Goal: Information Seeking & Learning: Learn about a topic

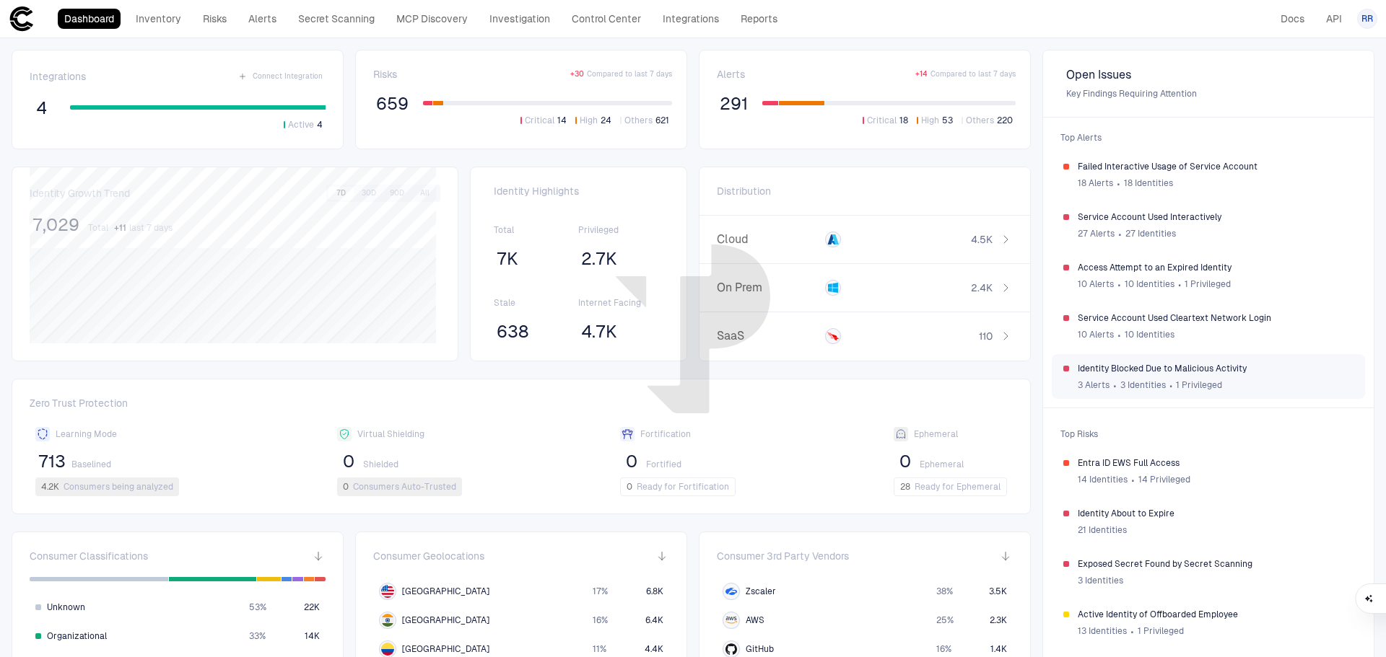
click at [1124, 370] on span "Identity Blocked Due to Malicious Activity" at bounding box center [1215, 369] width 276 height 12
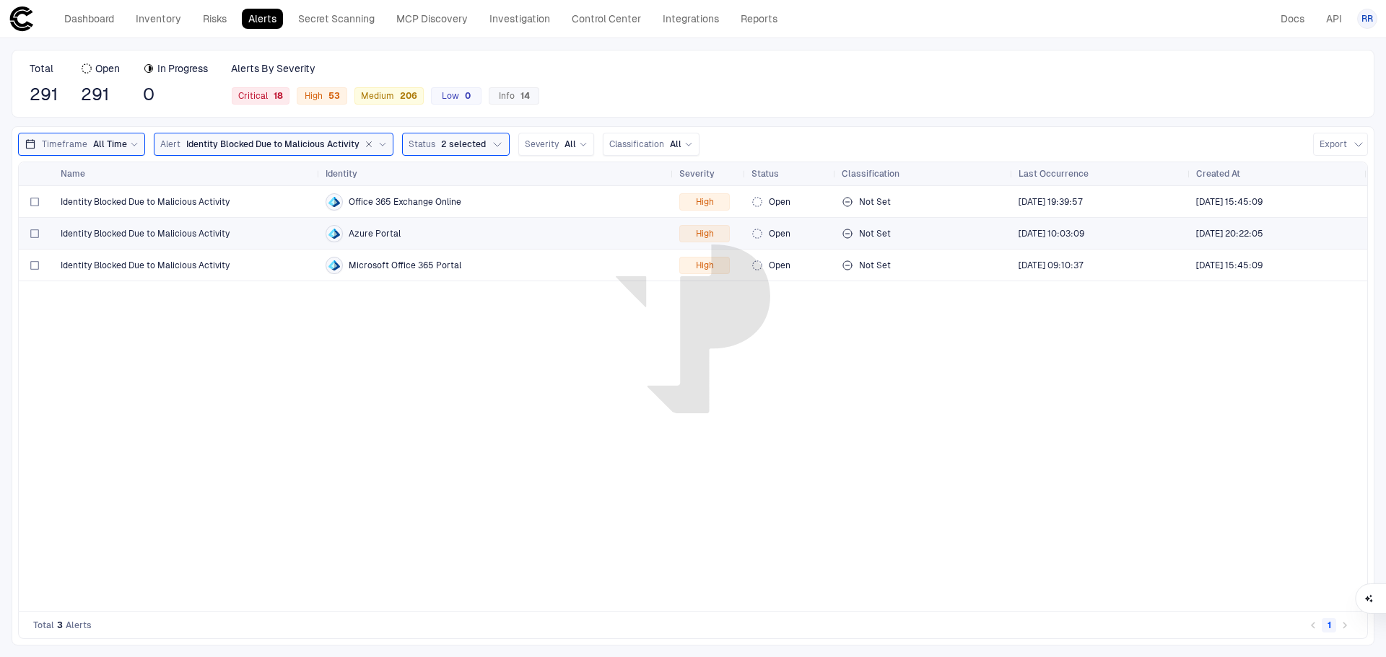
click at [183, 232] on span "Identity Blocked Due to Malicious Activity" at bounding box center [145, 234] width 169 height 12
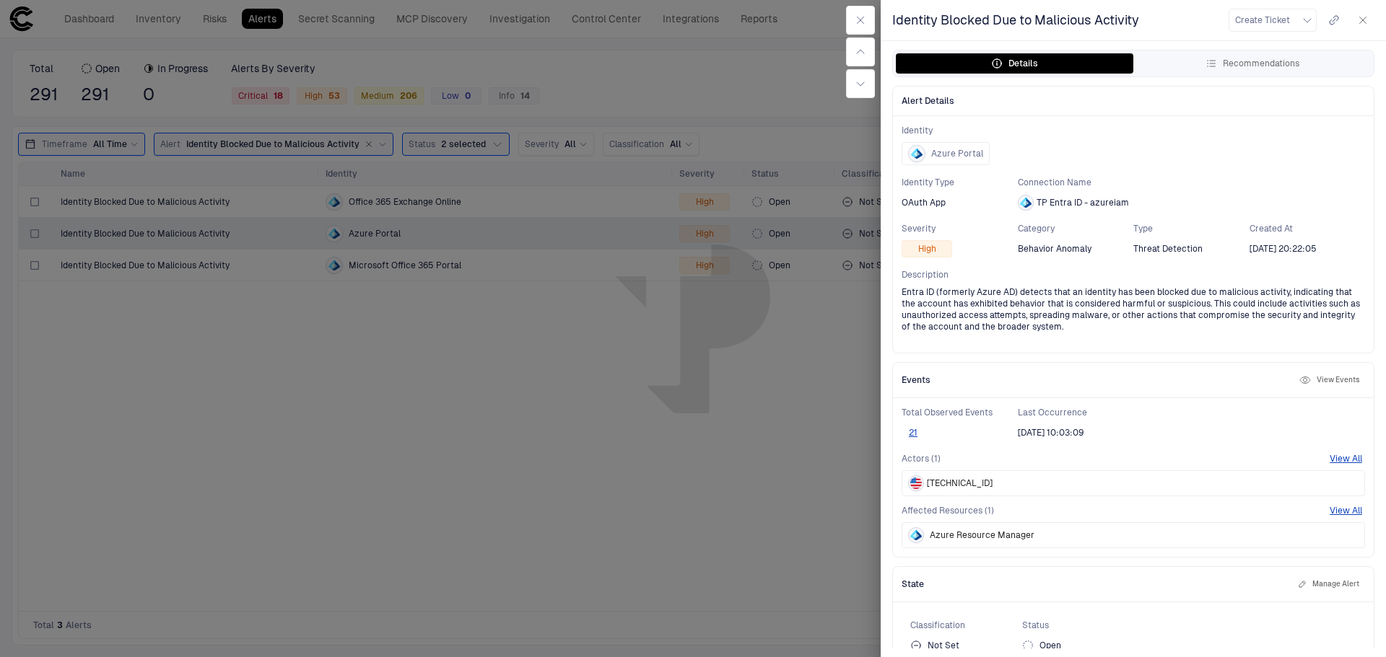
scroll to position [24, 0]
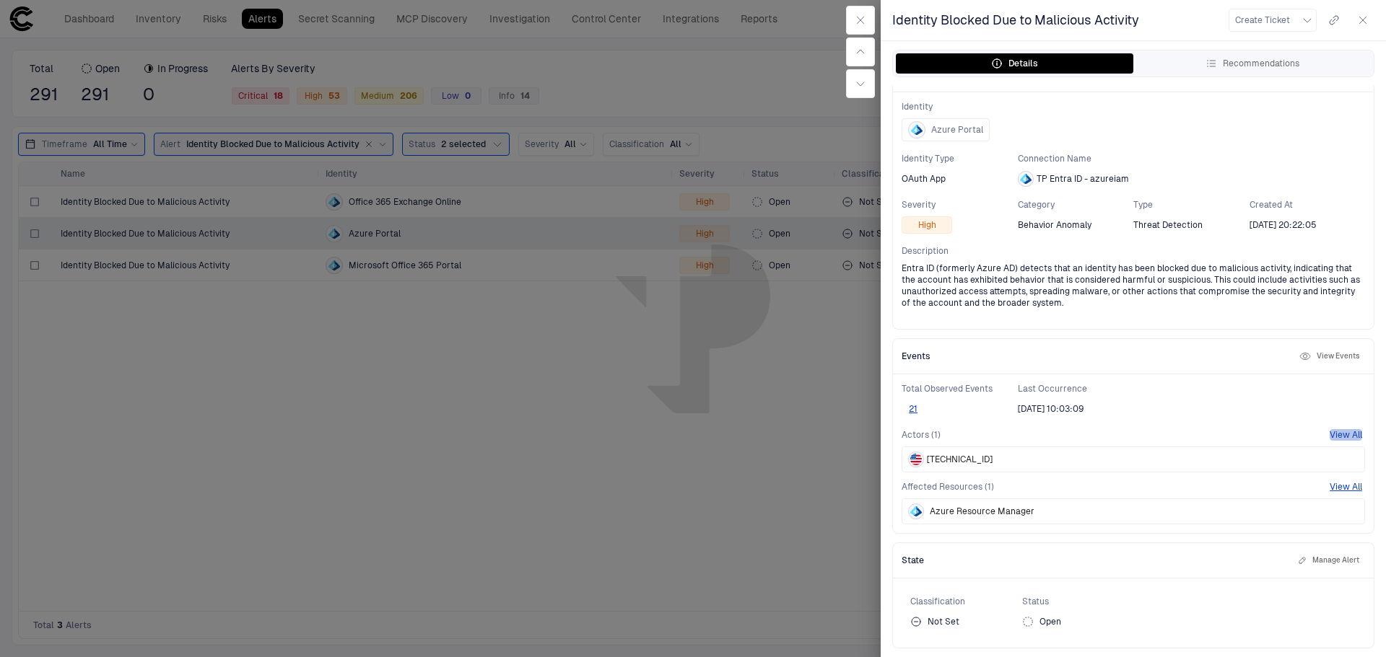
click at [1339, 437] on button "View All" at bounding box center [1345, 435] width 32 height 12
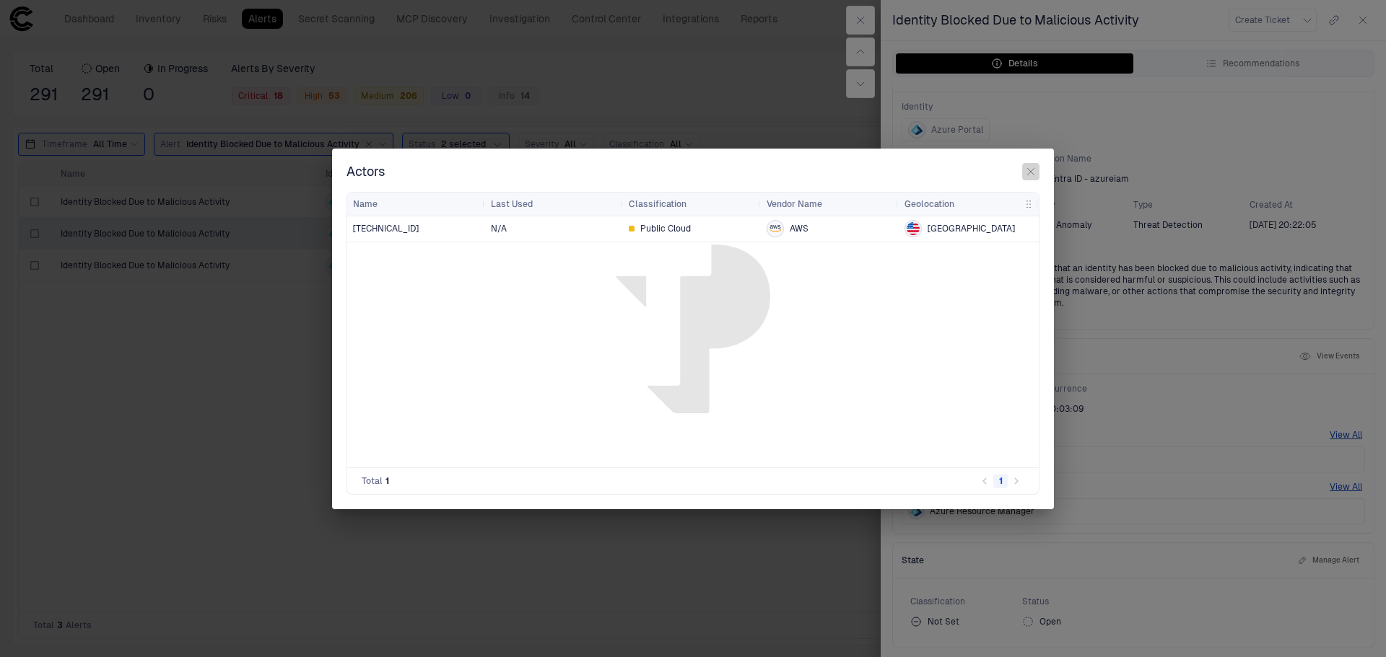
click at [1031, 173] on icon "button" at bounding box center [1031, 172] width 12 height 12
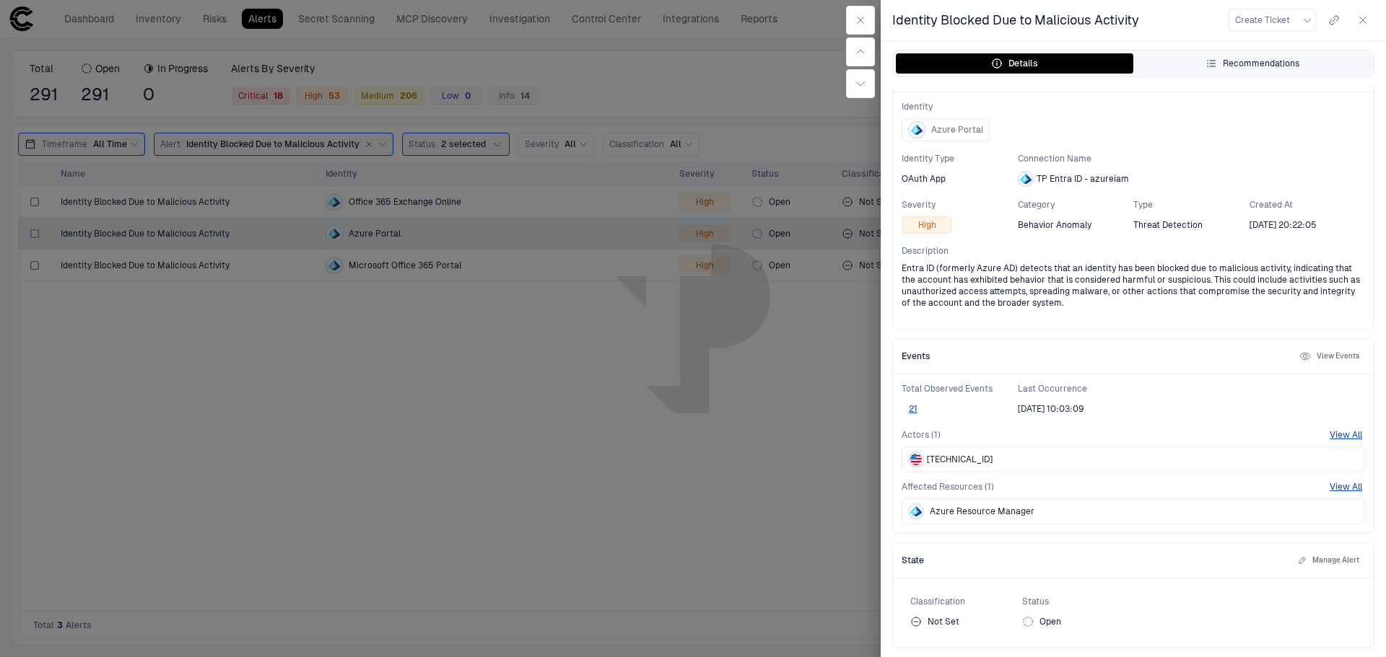
click at [1262, 63] on div "Recommendations" at bounding box center [1252, 64] width 94 height 12
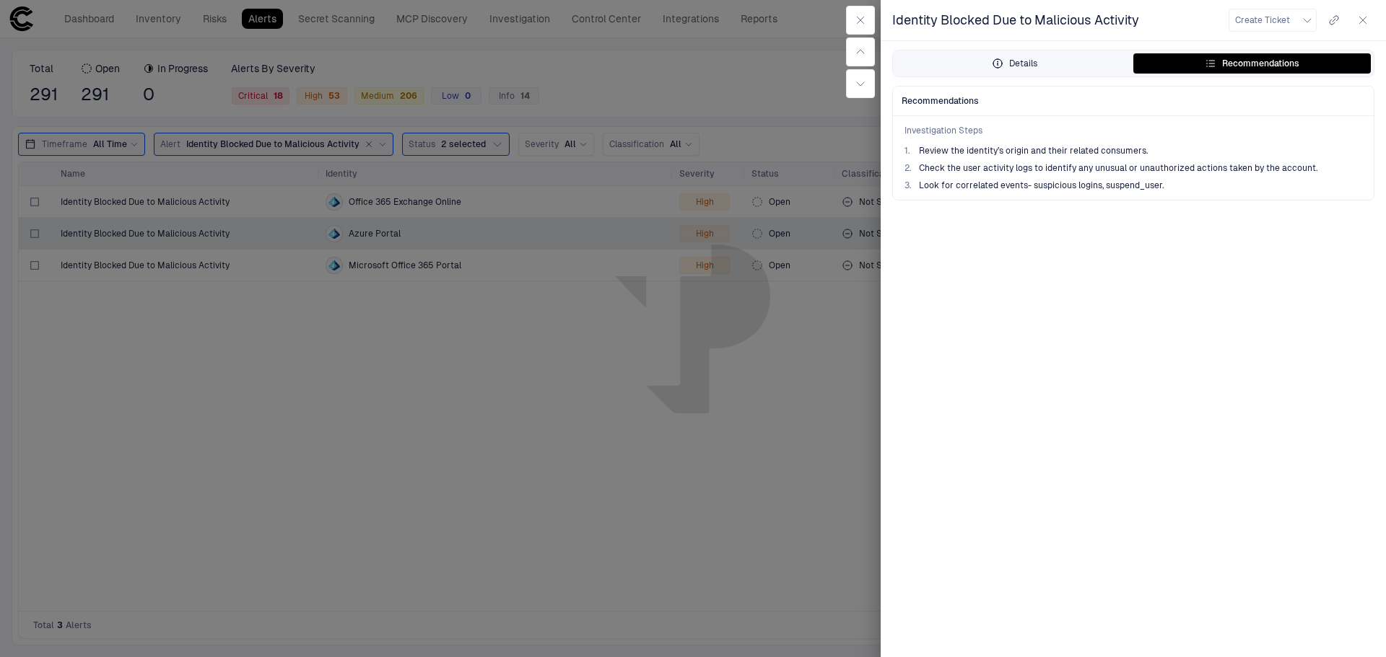
click at [1007, 64] on div "Details" at bounding box center [1014, 64] width 45 height 12
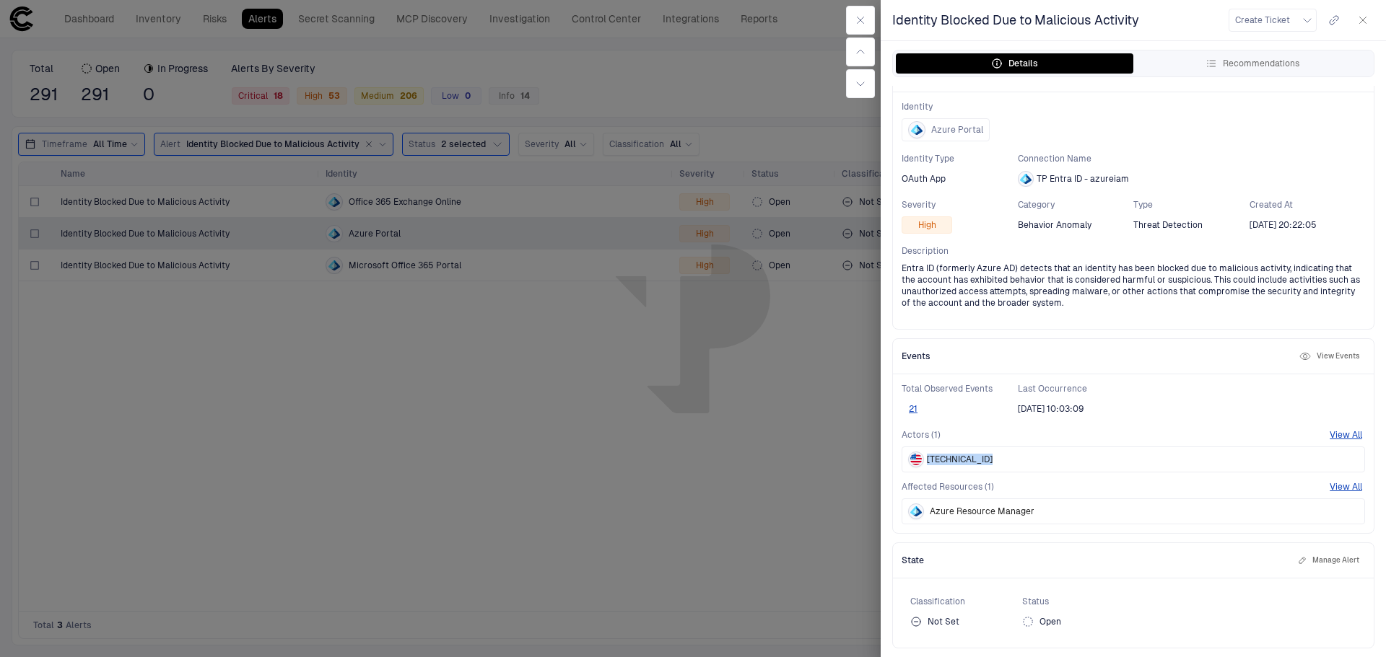
drag, startPoint x: 984, startPoint y: 453, endPoint x: 927, endPoint y: 460, distance: 56.7
click at [927, 460] on div "[TECHNICAL_ID]" at bounding box center [1132, 460] width 463 height 26
copy span "[TECHNICAL_ID]"
